Goal: Information Seeking & Learning: Learn about a topic

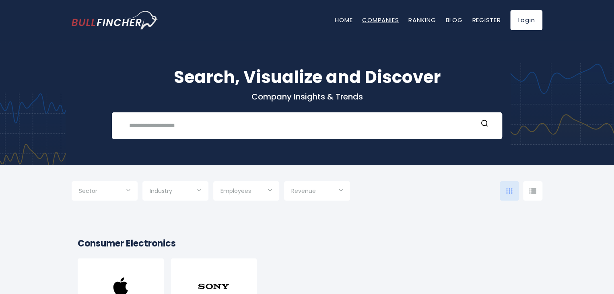
click at [373, 23] on link "Companies" at bounding box center [380, 20] width 37 height 8
click at [134, 275] on img at bounding box center [121, 286] width 32 height 32
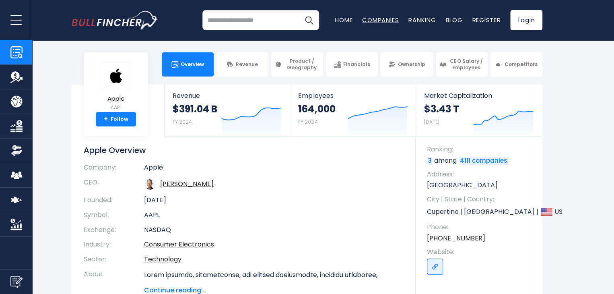
click at [389, 17] on link "Companies" at bounding box center [380, 20] width 37 height 8
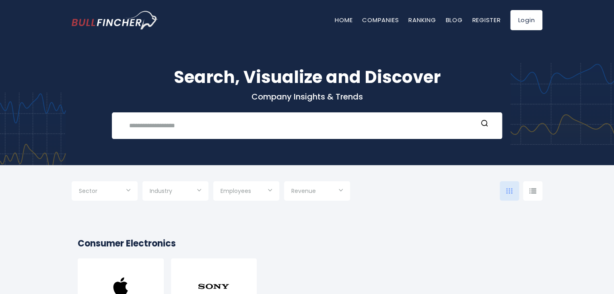
click at [420, 25] on nav "Home Companies Ranking Blog Register Login" at bounding box center [439, 20] width 208 height 20
click at [421, 24] on link "Ranking" at bounding box center [422, 20] width 27 height 8
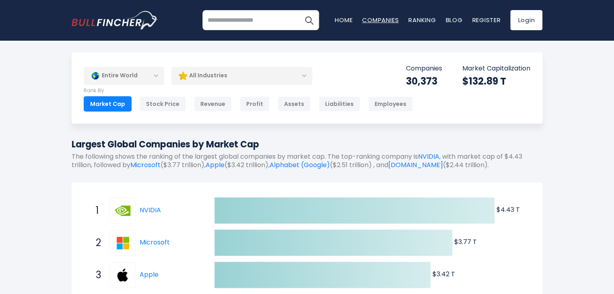
click at [371, 21] on link "Companies" at bounding box center [380, 20] width 37 height 8
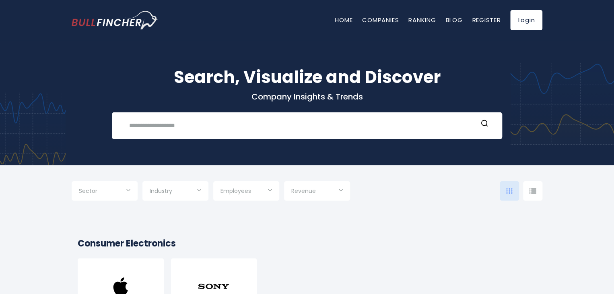
click at [132, 279] on img at bounding box center [121, 286] width 32 height 32
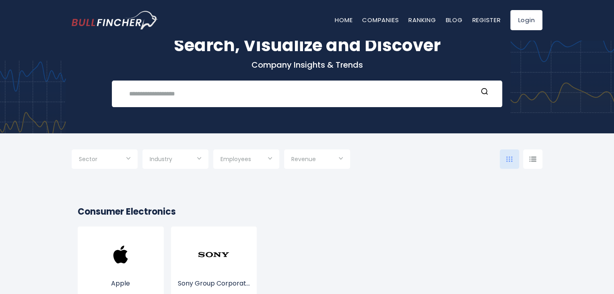
scroll to position [40, 0]
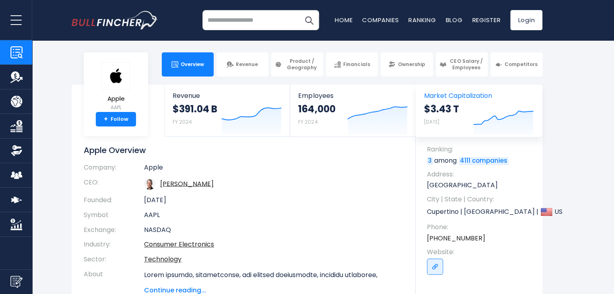
click at [470, 92] on span "Market Capitalization" at bounding box center [478, 96] width 109 height 8
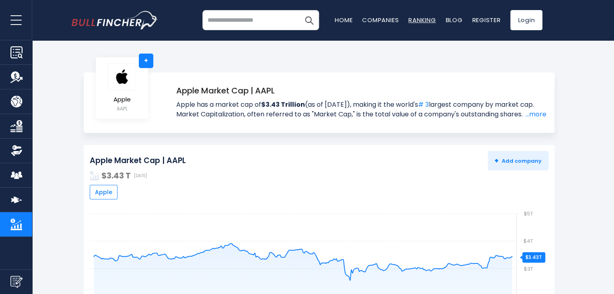
click at [421, 23] on link "Ranking" at bounding box center [422, 20] width 27 height 8
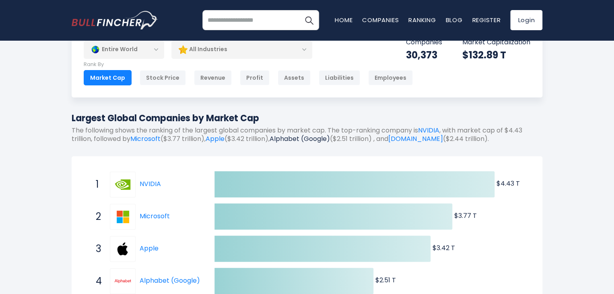
scroll to position [40, 0]
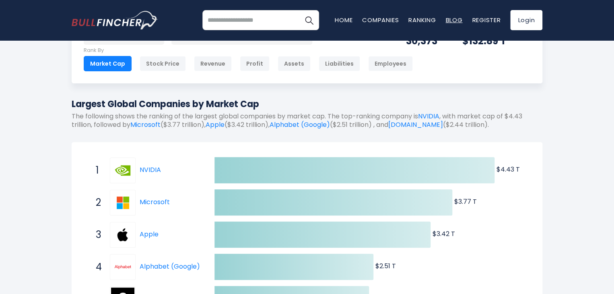
click at [452, 21] on link "Blog" at bounding box center [454, 20] width 17 height 8
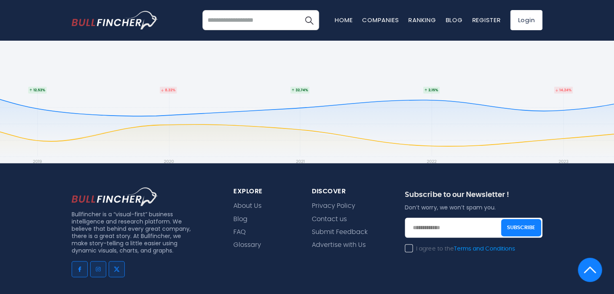
scroll to position [629, 0]
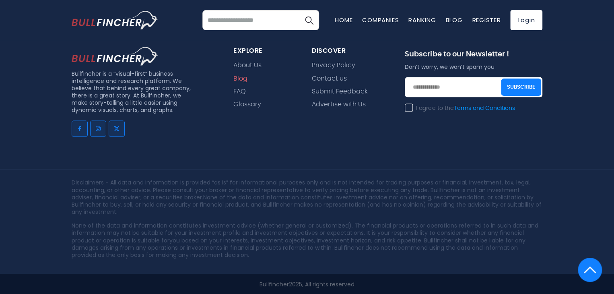
click at [242, 78] on link "Blog" at bounding box center [240, 79] width 14 height 8
click at [239, 91] on link "FAQ" at bounding box center [239, 92] width 12 height 8
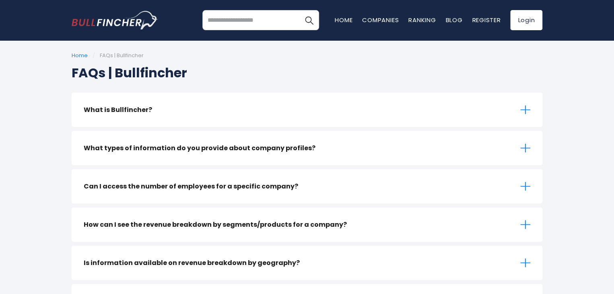
scroll to position [636, 0]
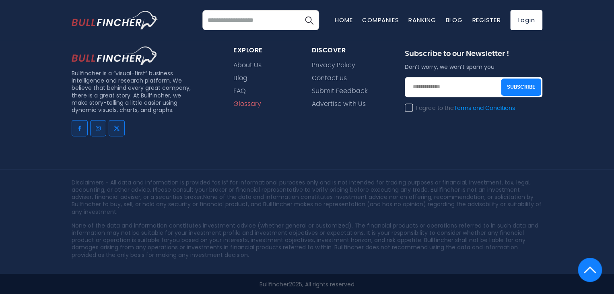
click at [251, 105] on link "Glossary" at bounding box center [247, 104] width 28 height 8
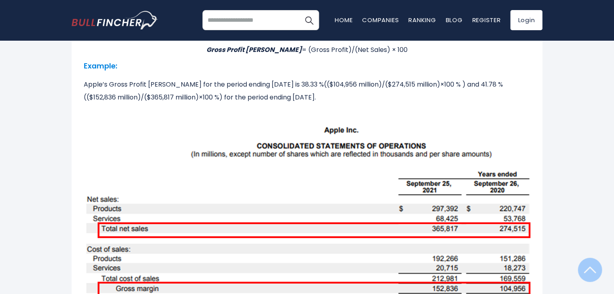
scroll to position [13856, 0]
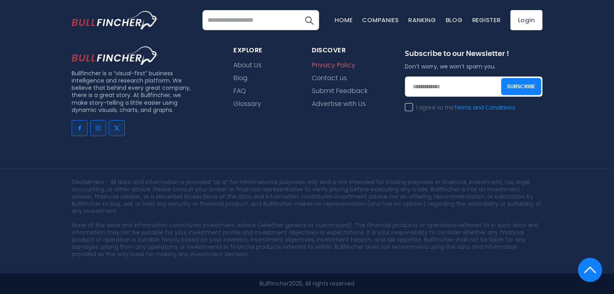
click at [330, 64] on link "Privacy Policy" at bounding box center [333, 66] width 43 height 8
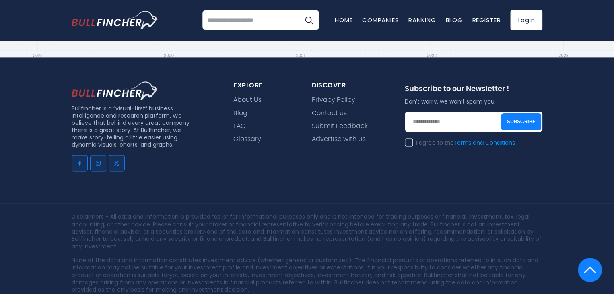
scroll to position [2096, 0]
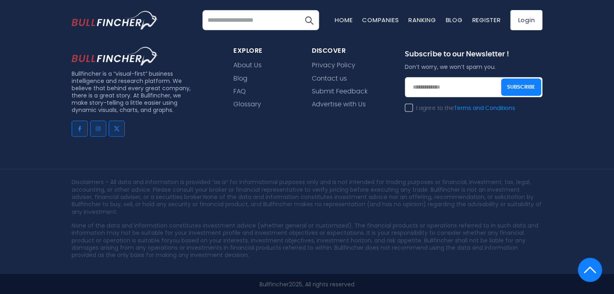
click at [325, 73] on span "Contact us" at bounding box center [329, 78] width 35 height 10
click at [324, 76] on link "Contact us" at bounding box center [329, 79] width 35 height 8
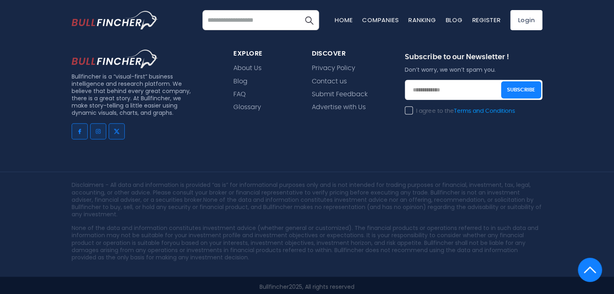
scroll to position [341, 0]
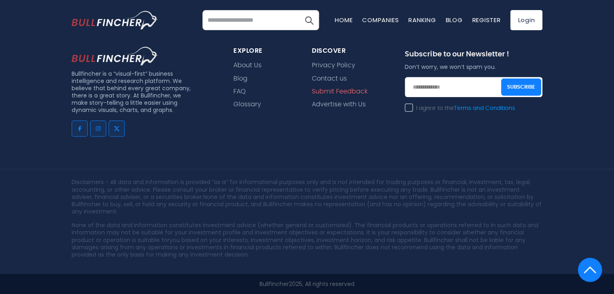
click at [316, 88] on link "Submit Feedback" at bounding box center [340, 92] width 56 height 8
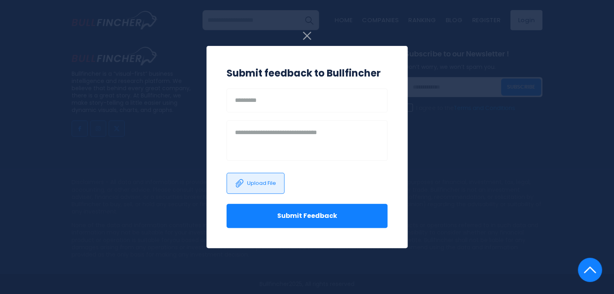
click at [306, 35] on img at bounding box center [307, 36] width 8 height 8
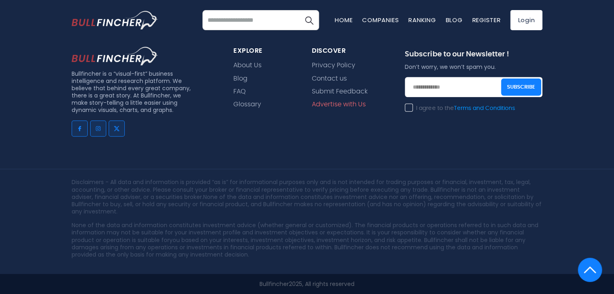
click at [330, 101] on link "Advertise with Us" at bounding box center [339, 105] width 54 height 8
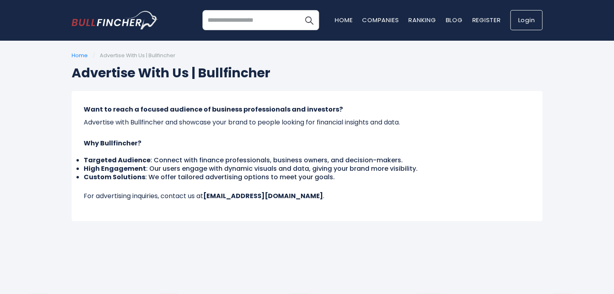
click at [520, 22] on link "Login" at bounding box center [526, 20] width 32 height 20
